Goal: Task Accomplishment & Management: Manage account settings

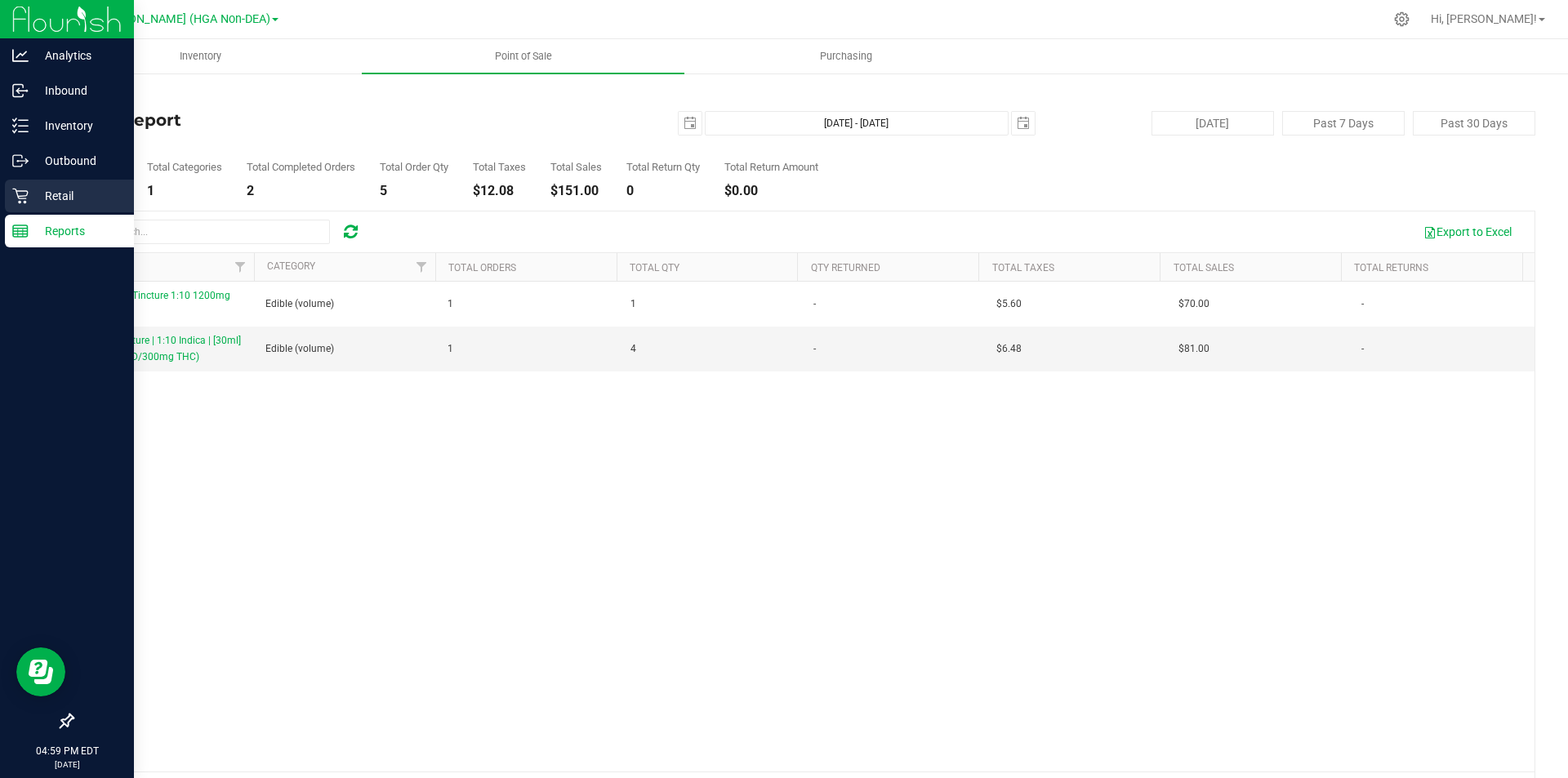
click at [23, 194] on icon at bounding box center [20, 196] width 16 height 16
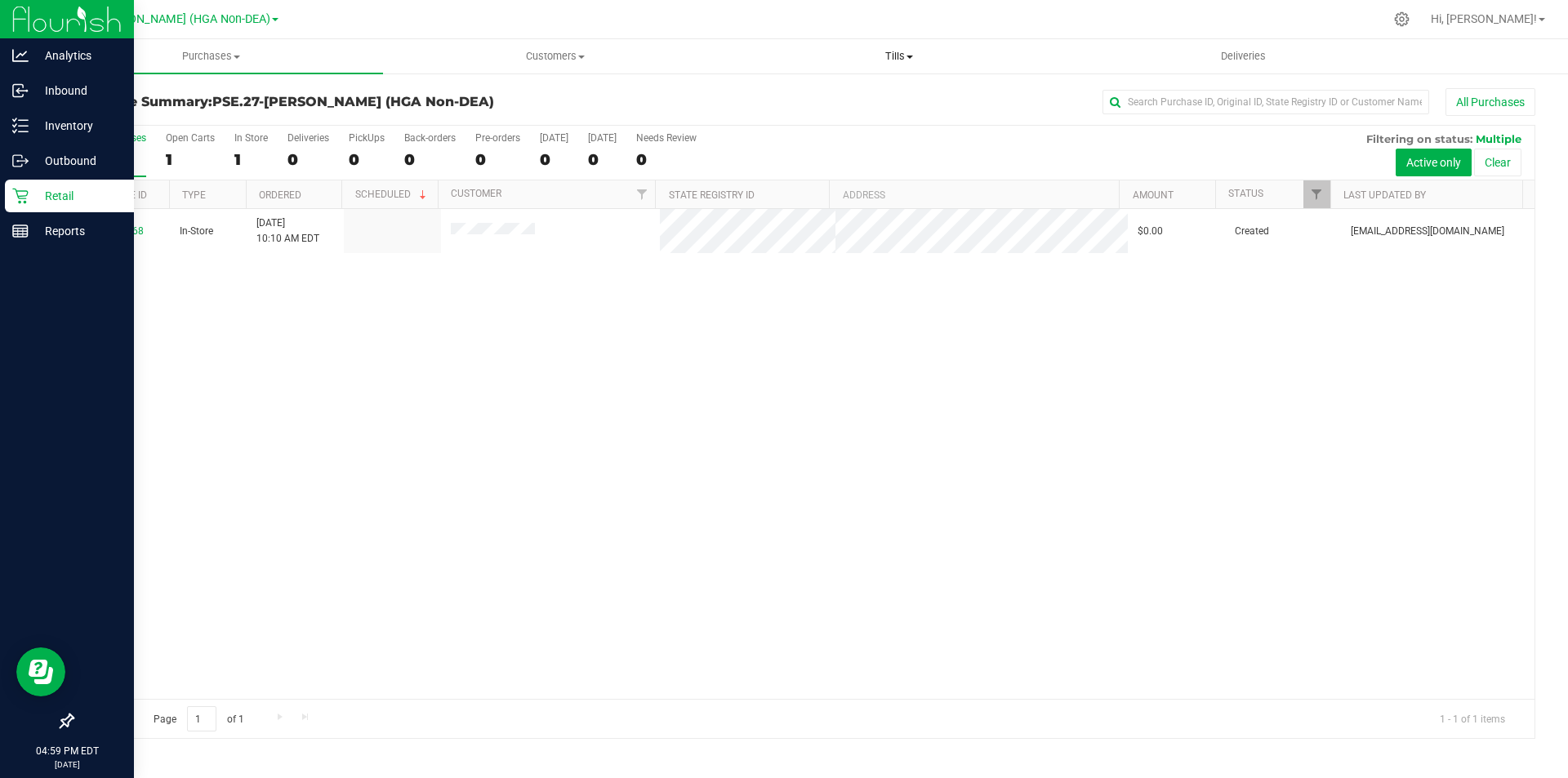
click at [905, 58] on span "Tills" at bounding box center [898, 56] width 342 height 15
click at [834, 98] on span "Manage tills" at bounding box center [782, 98] width 110 height 14
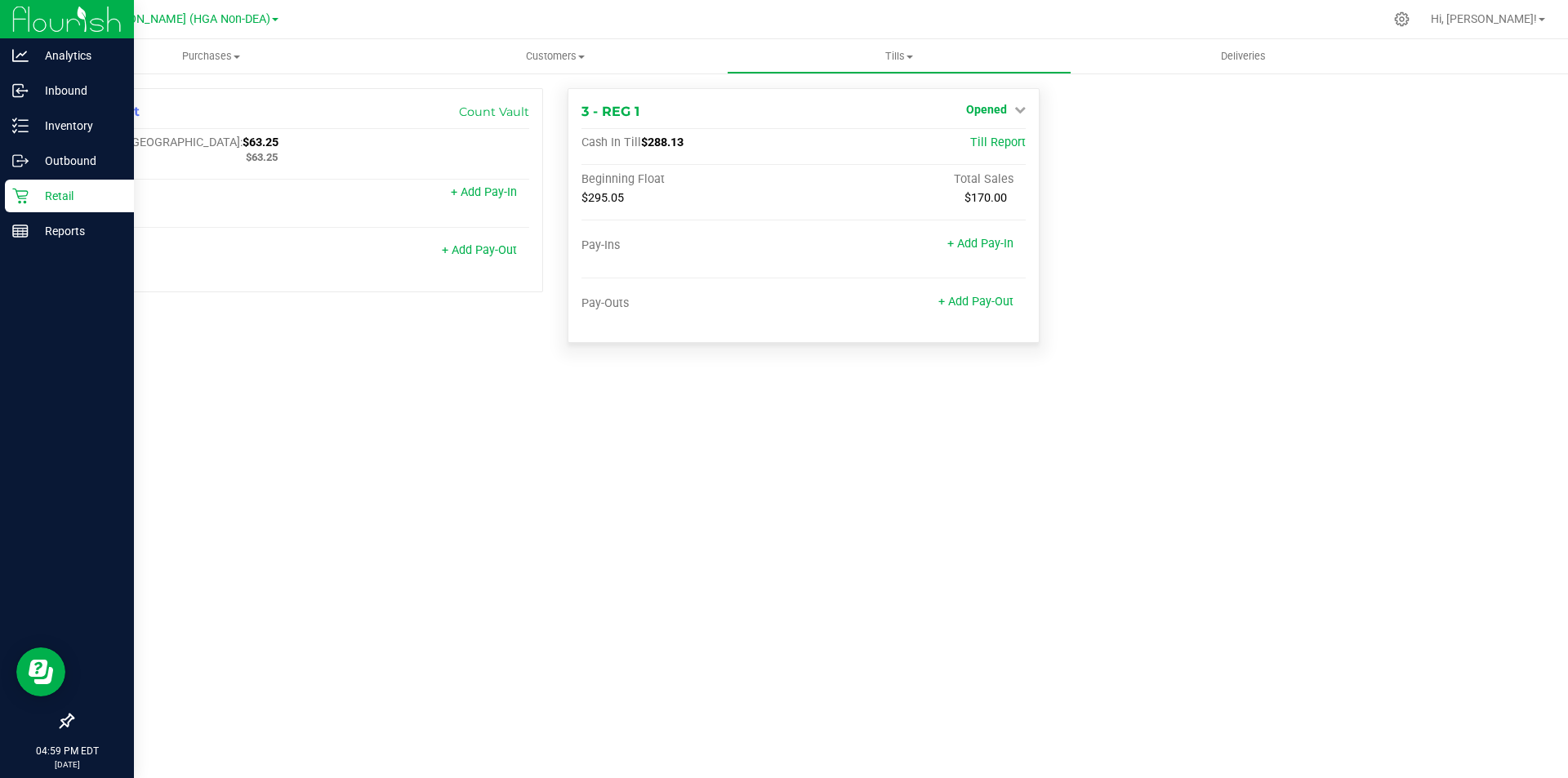
click at [1009, 110] on link "Opened" at bounding box center [996, 109] width 60 height 13
click at [1009, 149] on link "Close Till" at bounding box center [988, 143] width 44 height 13
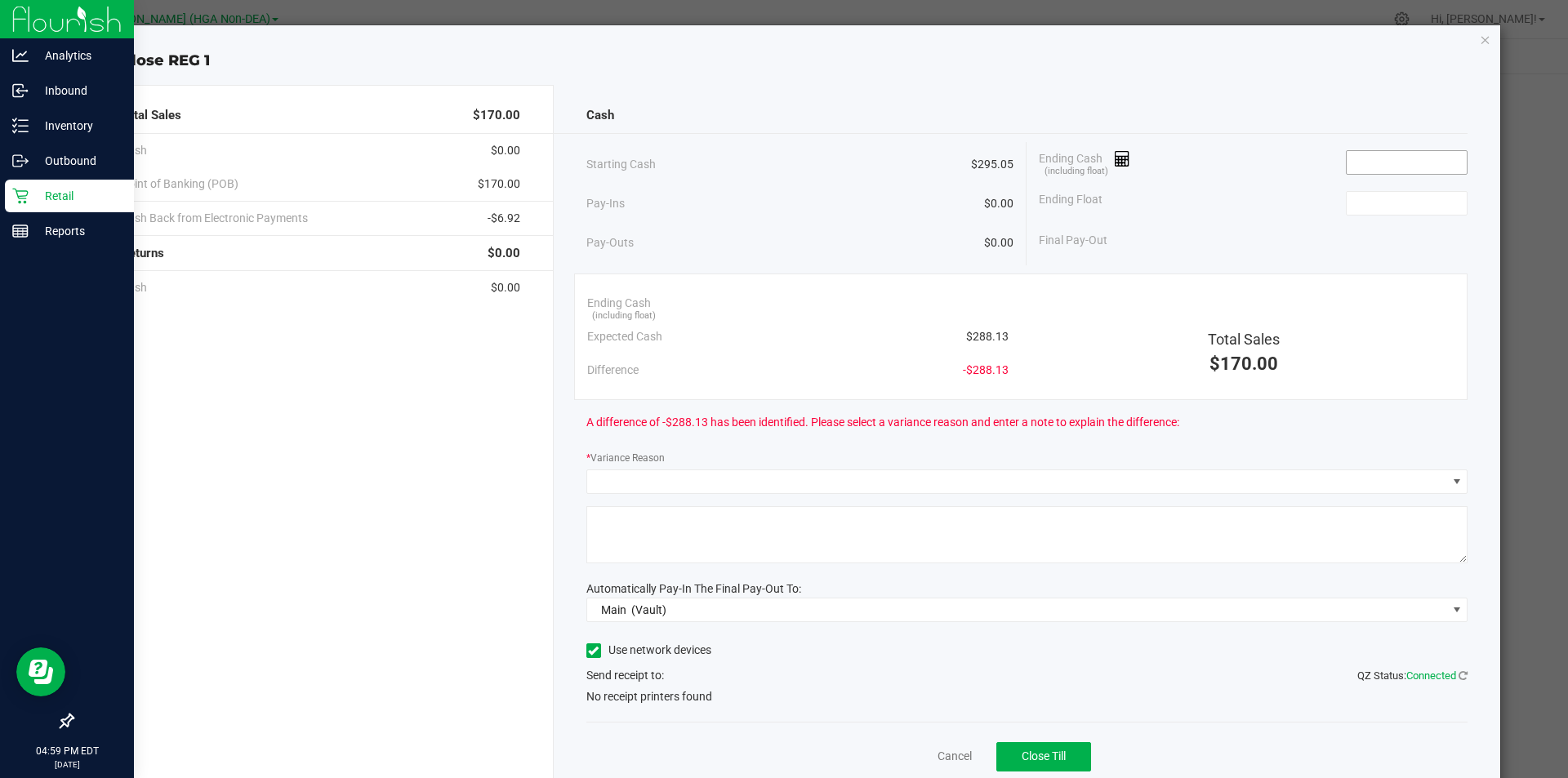
click at [1387, 162] on input at bounding box center [1406, 163] width 120 height 23
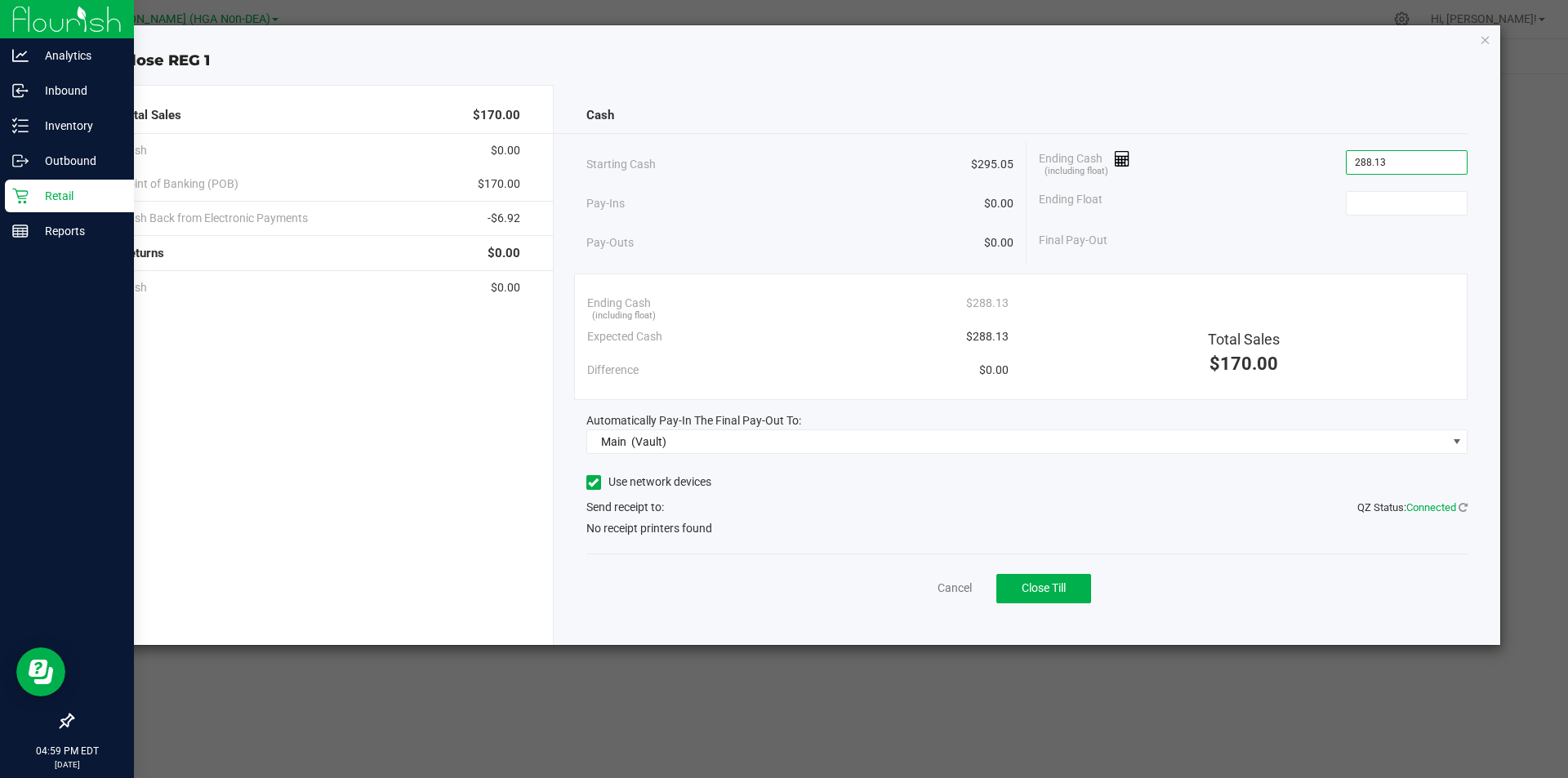
type input "$288.13"
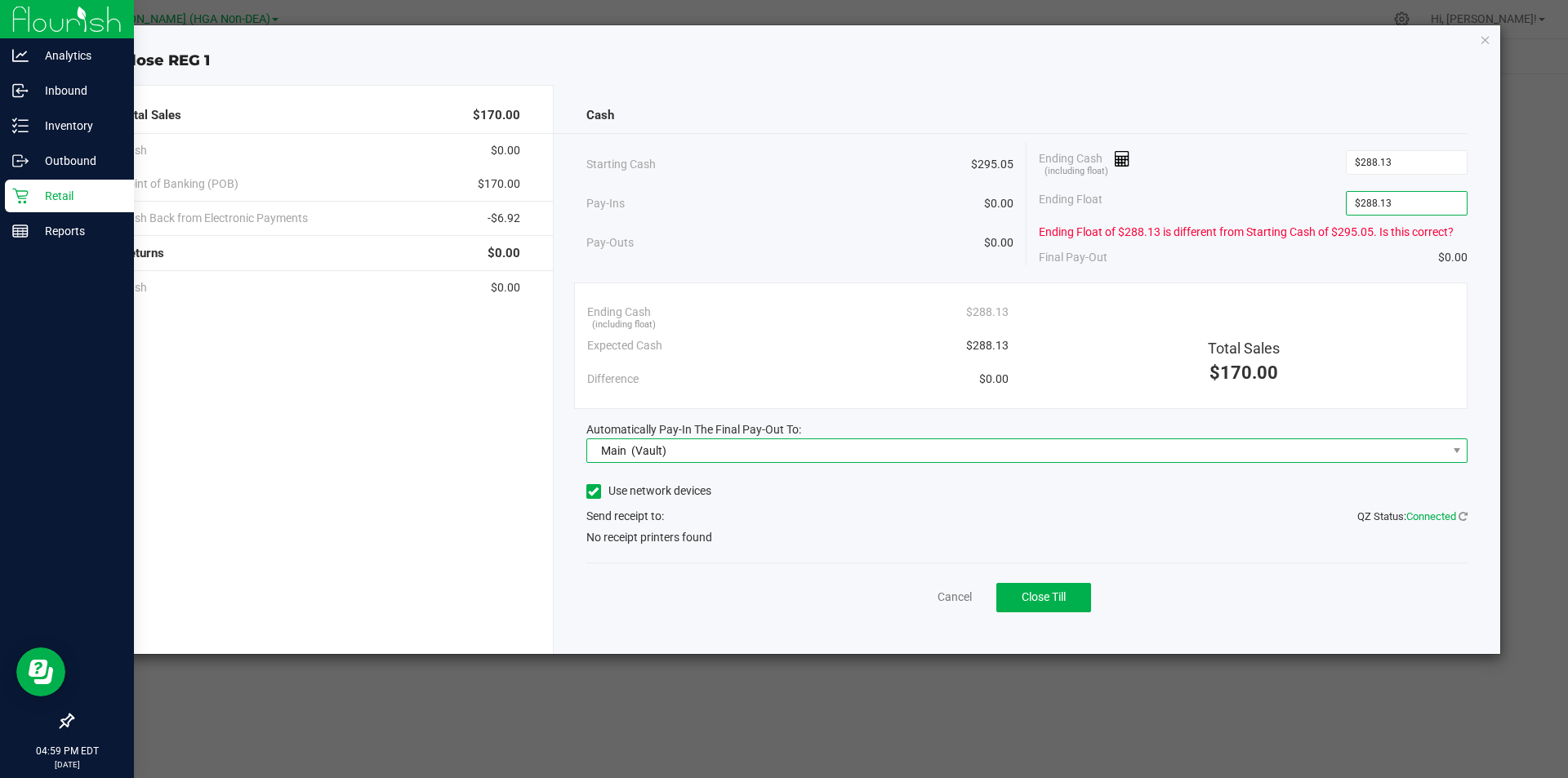
click at [968, 449] on span "Main (Vault)" at bounding box center [1017, 451] width 860 height 23
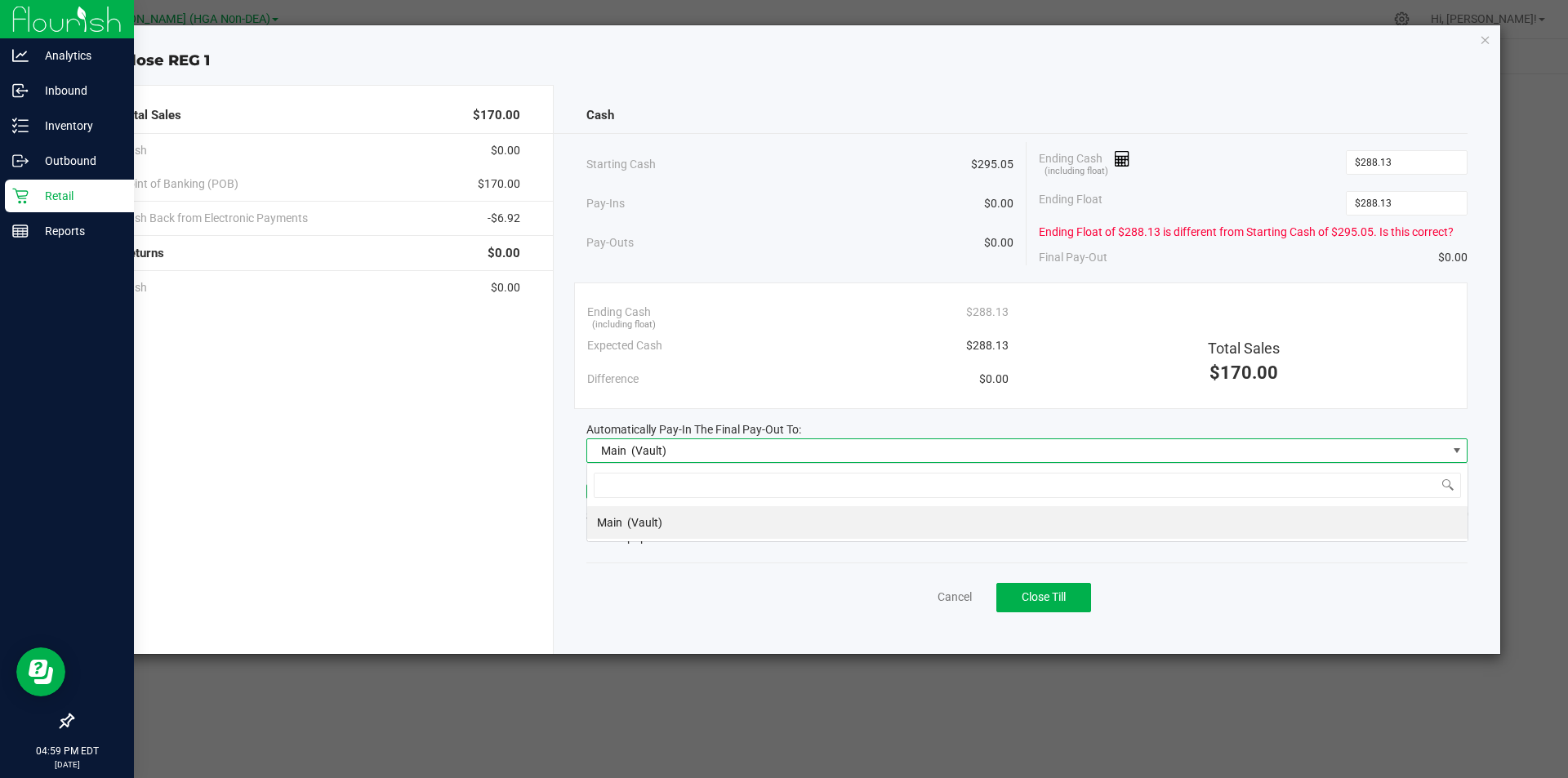
scroll to position [24, 881]
click at [936, 458] on span "Main (Vault)" at bounding box center [1017, 451] width 860 height 23
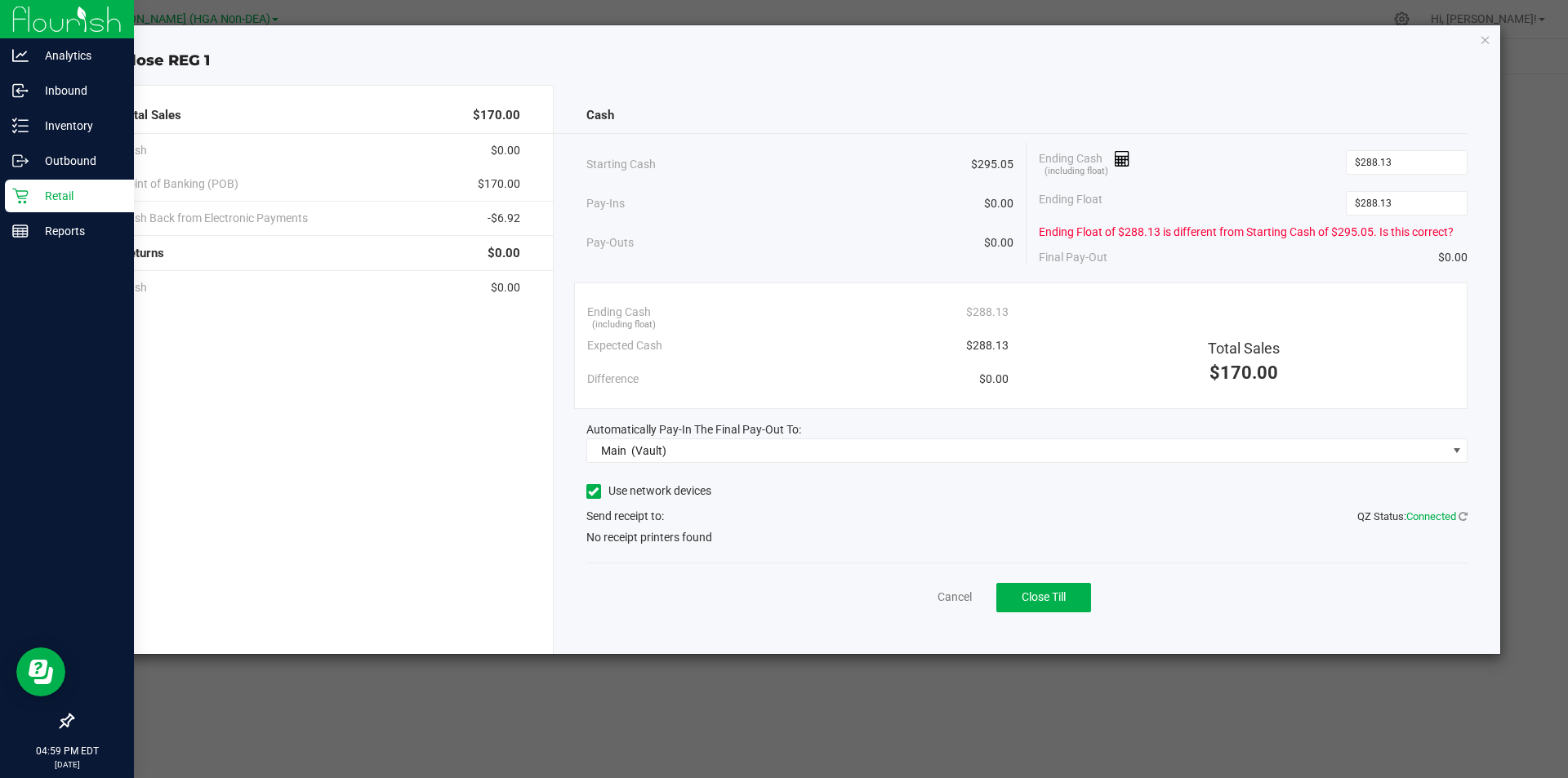
click at [595, 491] on icon at bounding box center [593, 491] width 11 height 0
click at [0, 0] on input "Use network devices" at bounding box center [0, 0] width 0 height 0
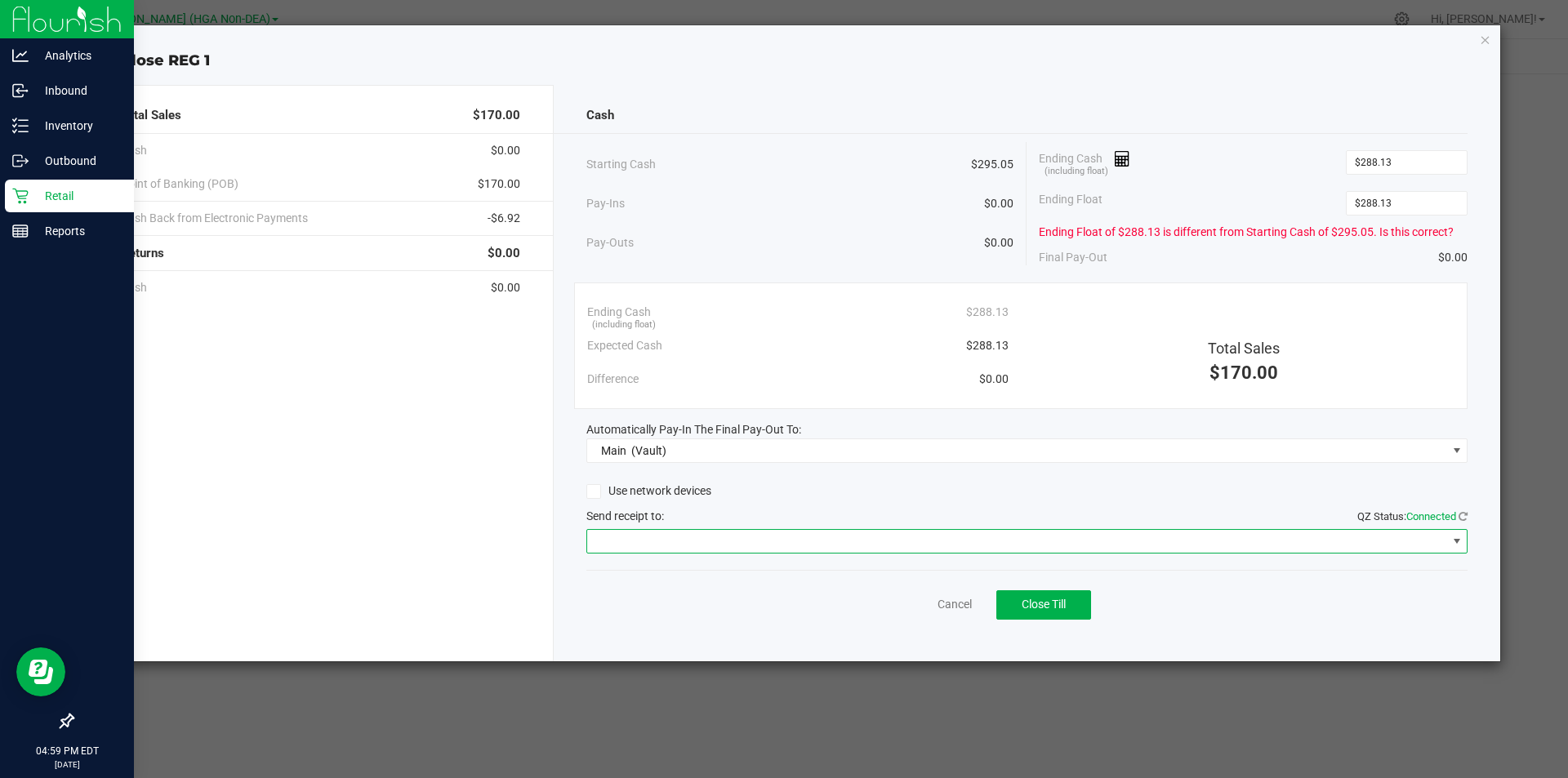
click at [641, 536] on span at bounding box center [1017, 542] width 860 height 23
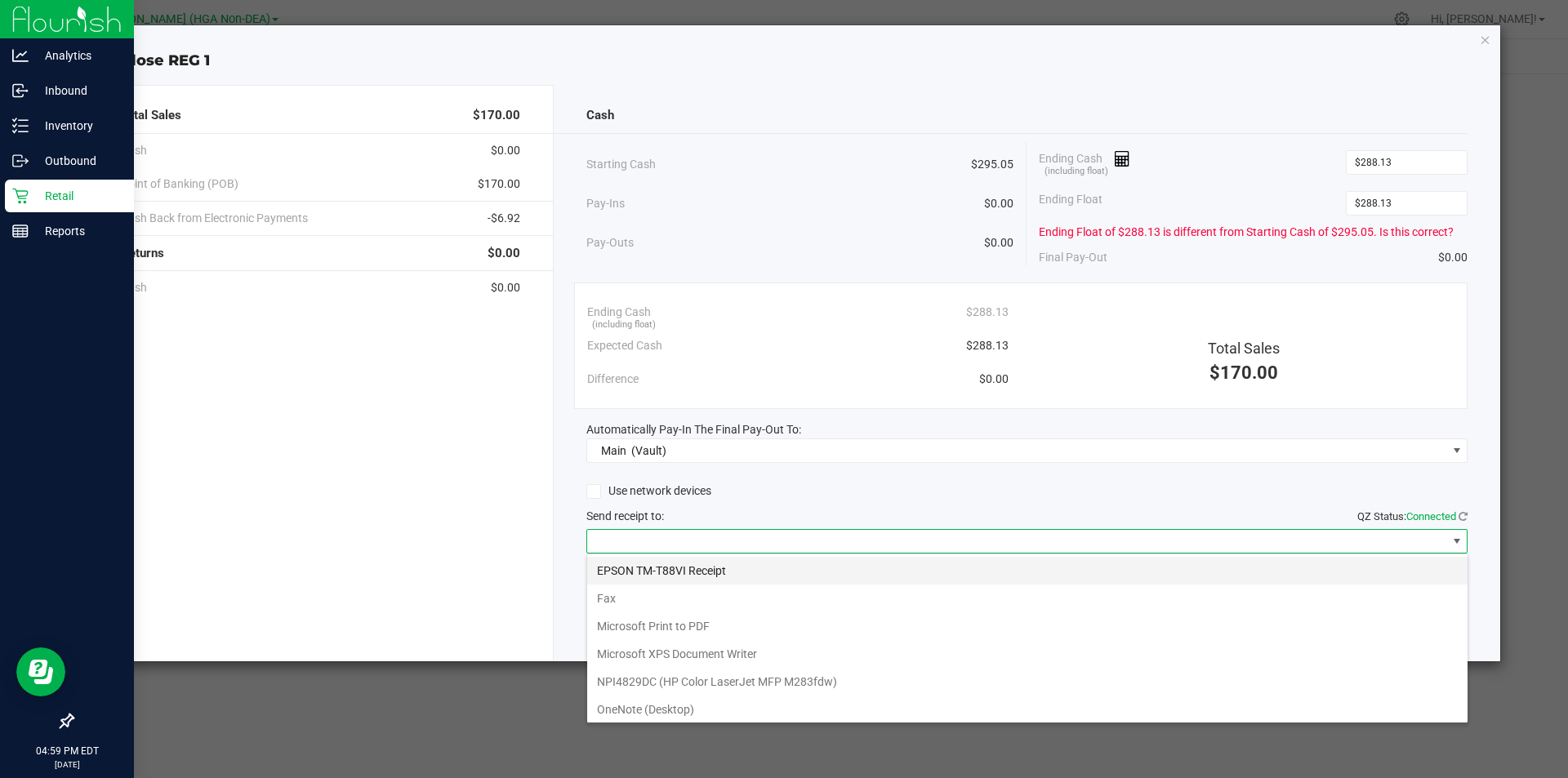
click at [661, 570] on Receipt "EPSON TM-T88VI Receipt" at bounding box center [1027, 571] width 880 height 28
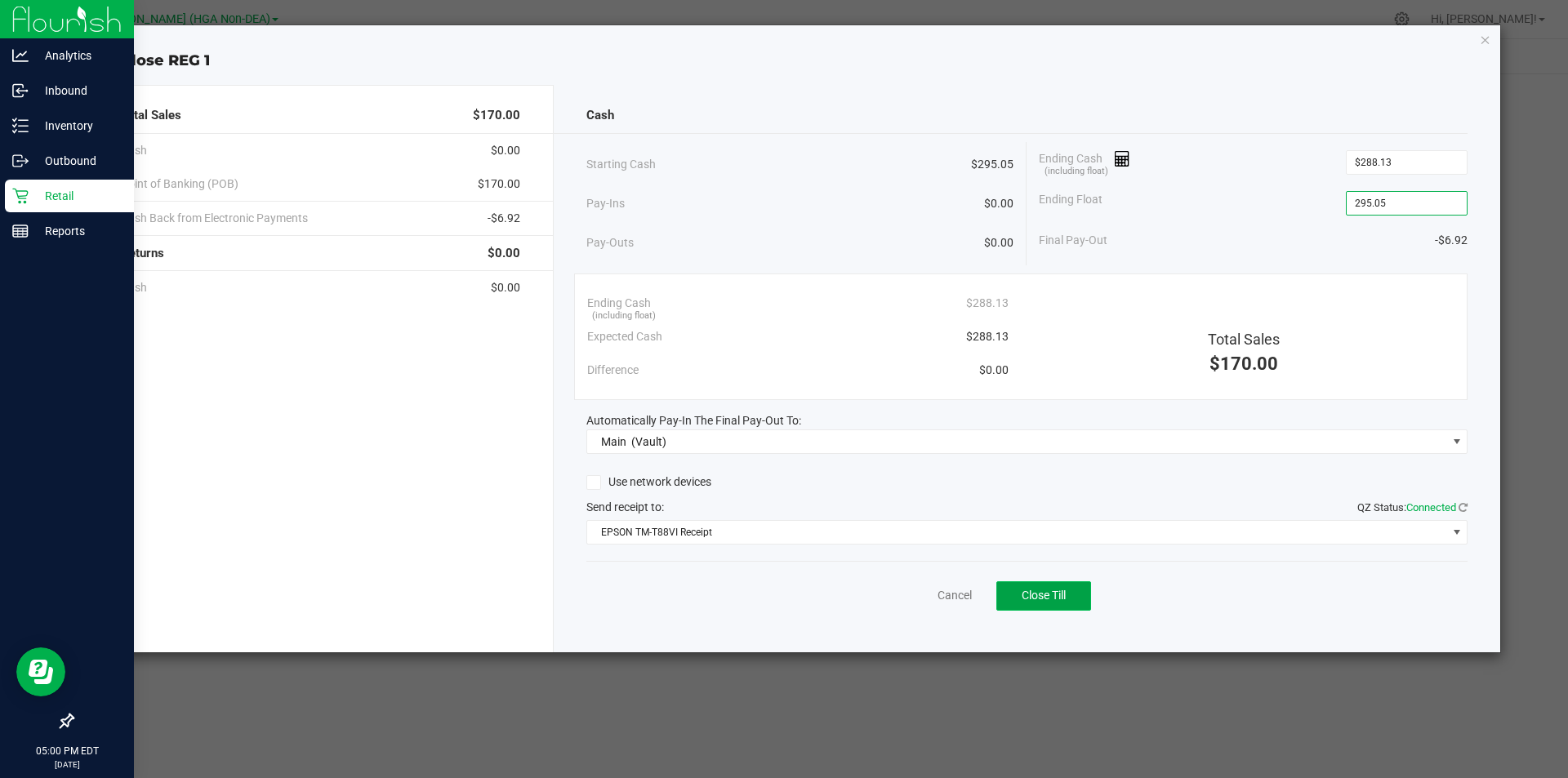
type input "$295.05"
click at [1056, 599] on span "Close Till" at bounding box center [1043, 594] width 44 height 13
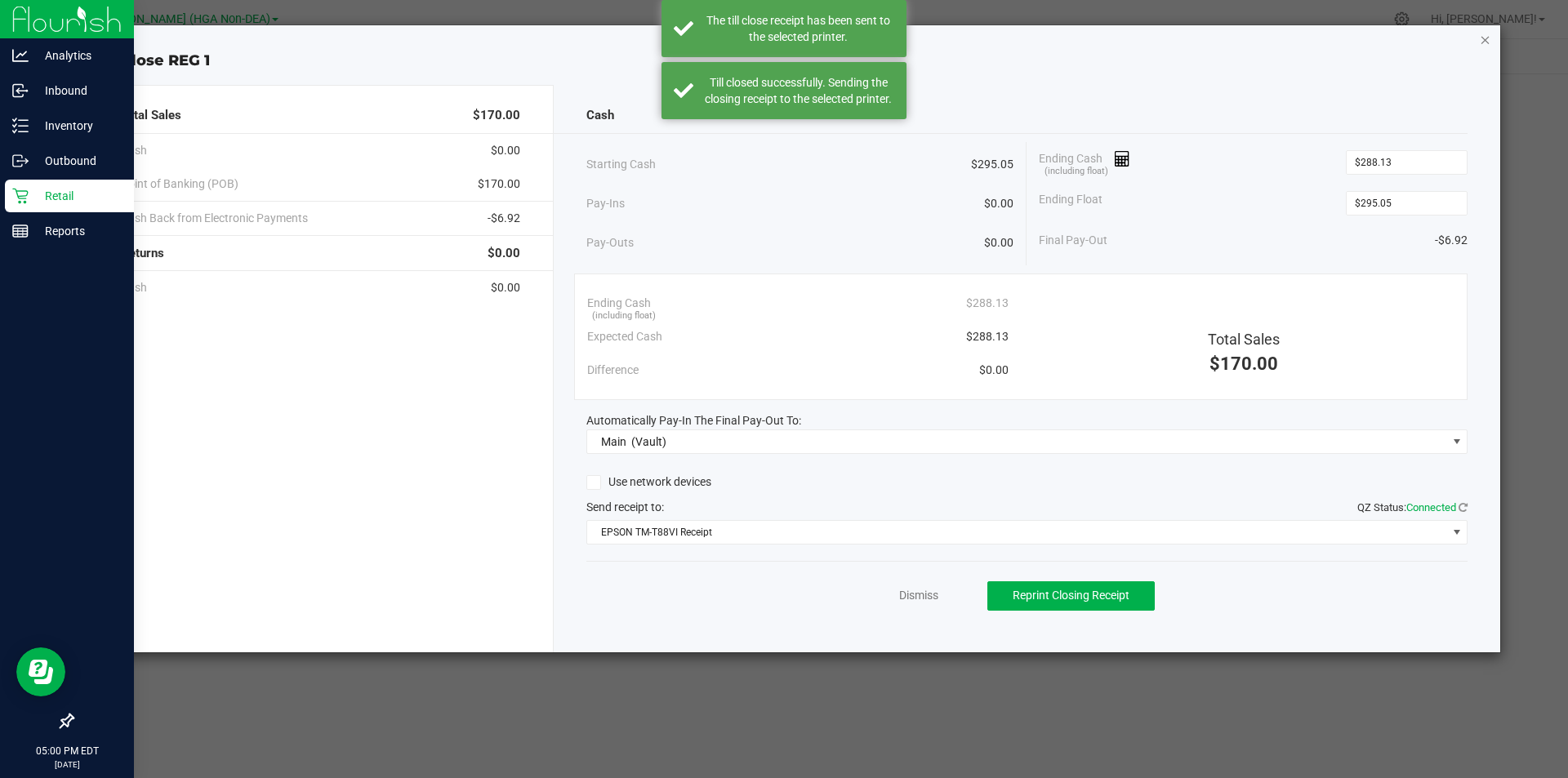
click at [1486, 38] on icon "button" at bounding box center [1486, 39] width 12 height 19
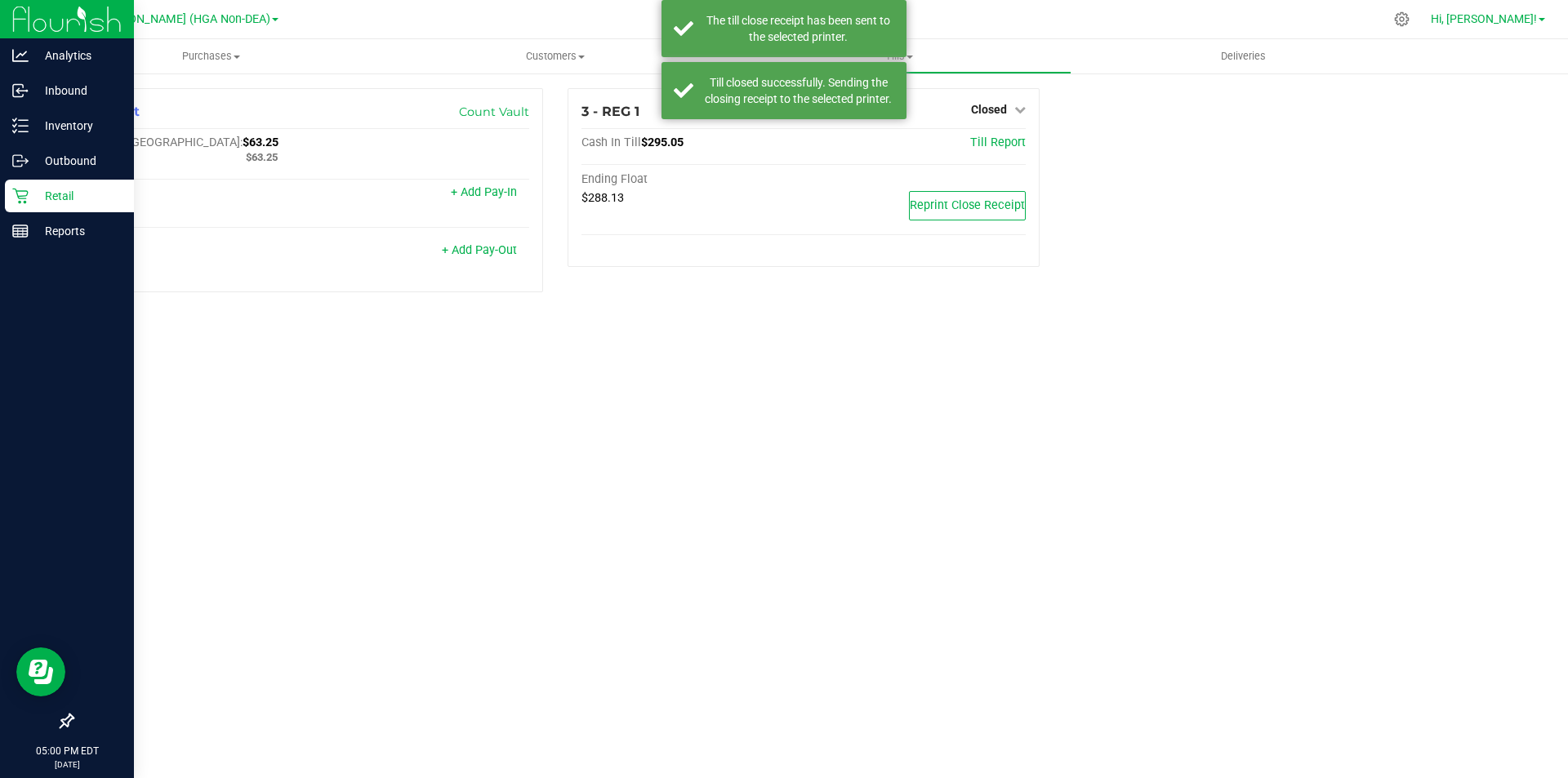
click at [1505, 18] on span "Hi, [PERSON_NAME]!" at bounding box center [1484, 18] width 107 height 13
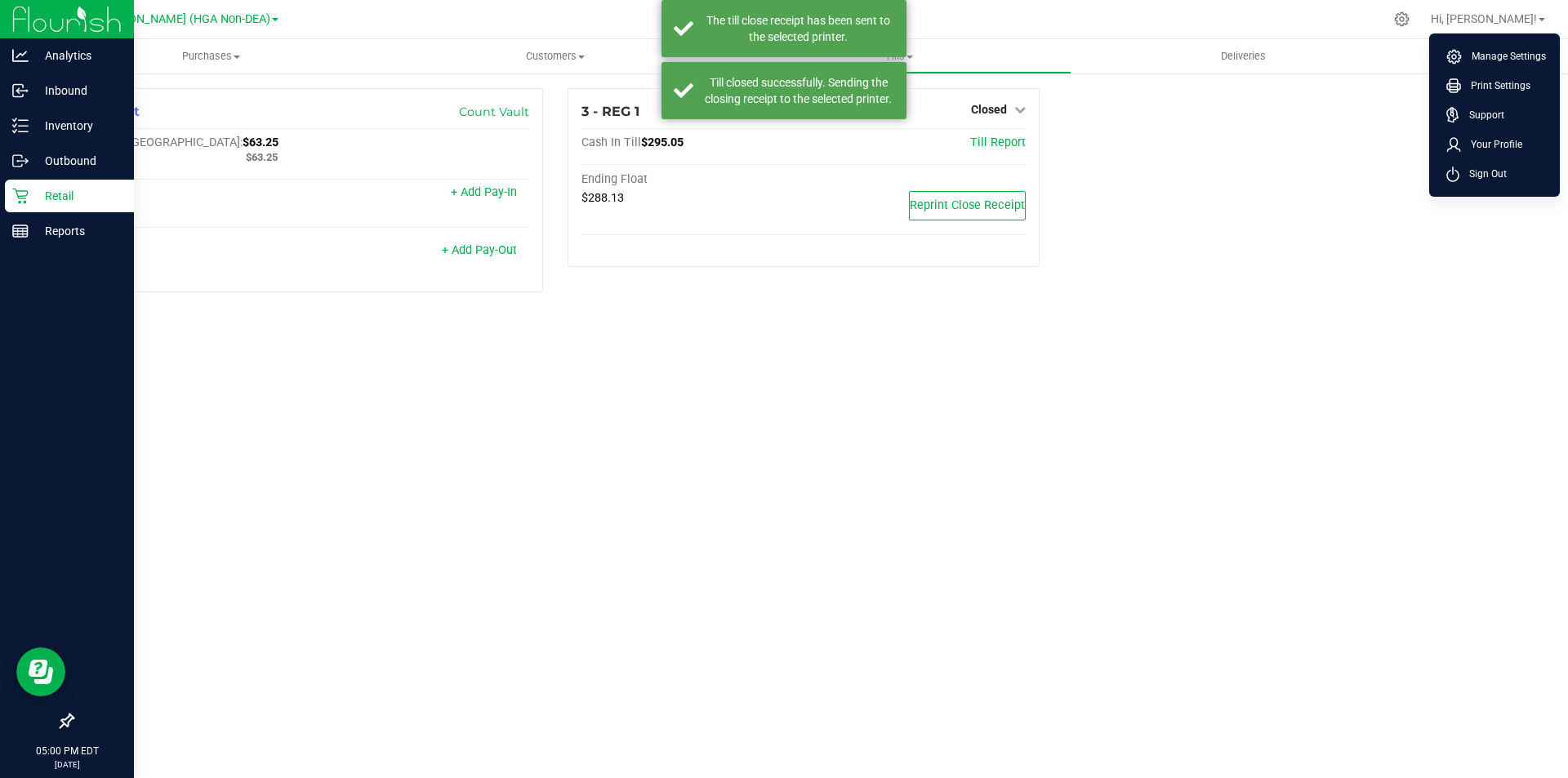
drag, startPoint x: 1486, startPoint y: 171, endPoint x: 1470, endPoint y: 173, distance: 16.1
click at [1483, 171] on span "Sign Out" at bounding box center [1483, 173] width 47 height 16
